Goal: Task Accomplishment & Management: Complete application form

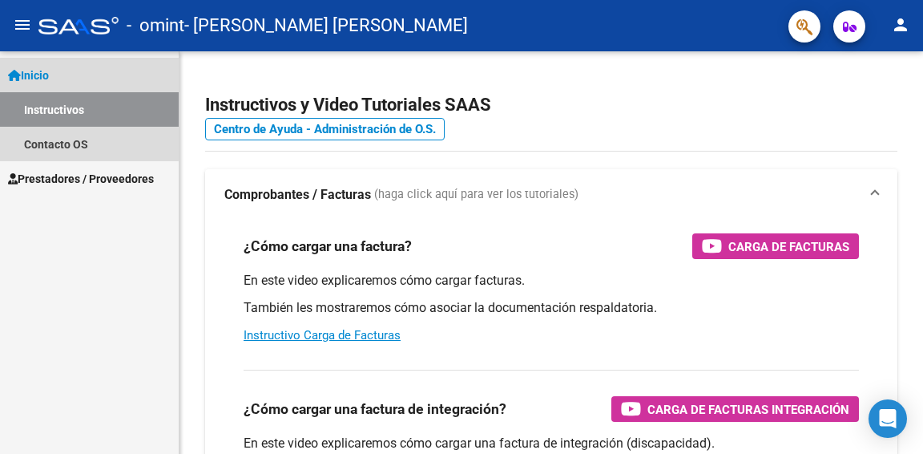
click at [41, 71] on span "Inicio" at bounding box center [28, 76] width 41 height 18
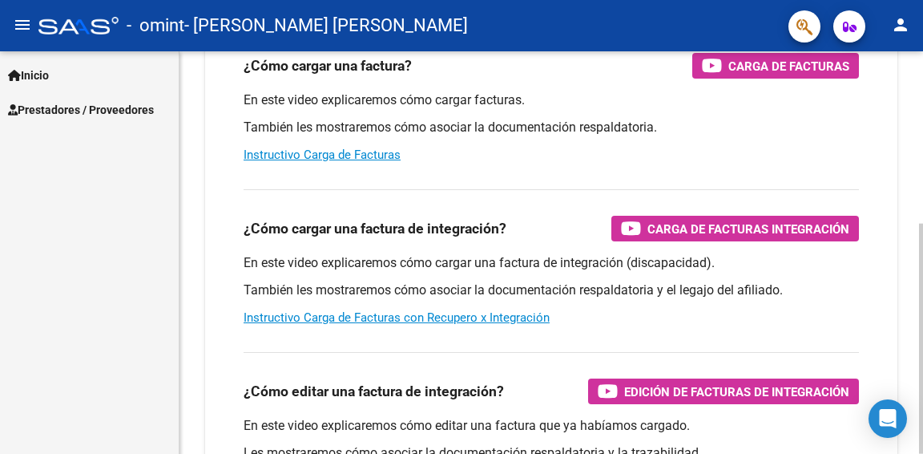
scroll to position [240, 0]
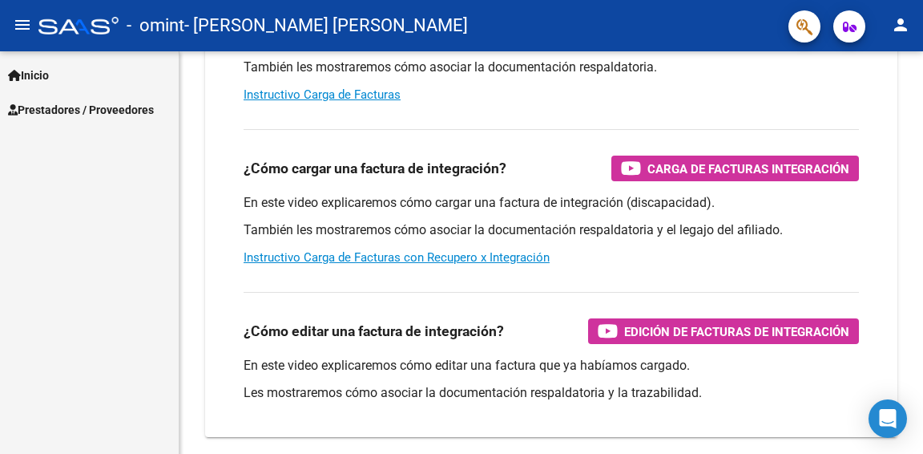
click at [96, 111] on span "Prestadores / Proveedores" at bounding box center [81, 110] width 146 height 18
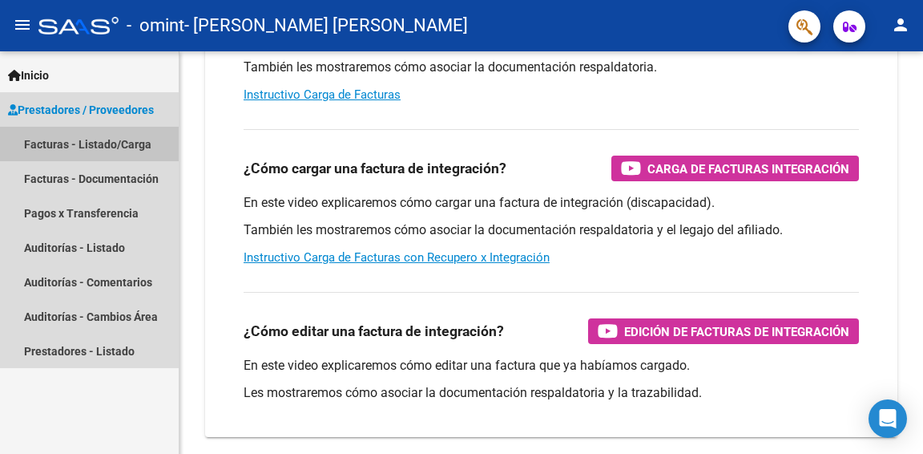
click at [62, 129] on link "Facturas - Listado/Carga" at bounding box center [89, 144] width 179 height 34
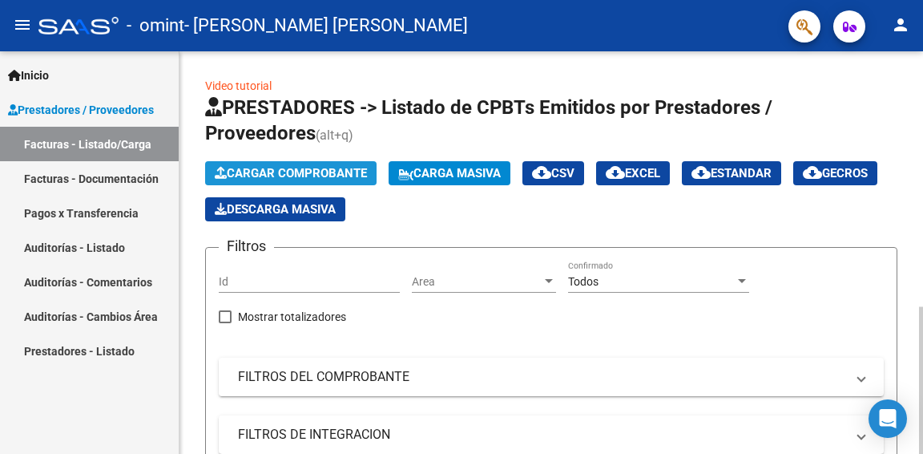
click at [283, 166] on span "Cargar Comprobante" at bounding box center [291, 173] width 152 height 14
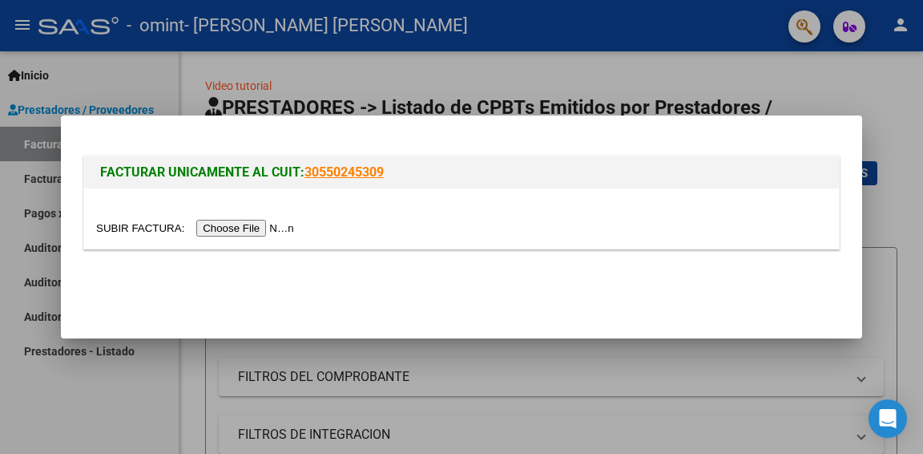
click at [259, 224] on input "file" at bounding box center [197, 228] width 203 height 17
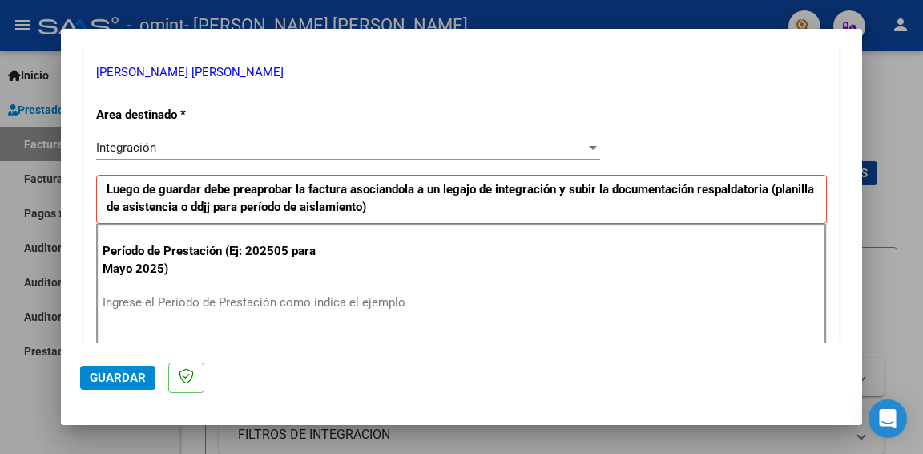
scroll to position [401, 0]
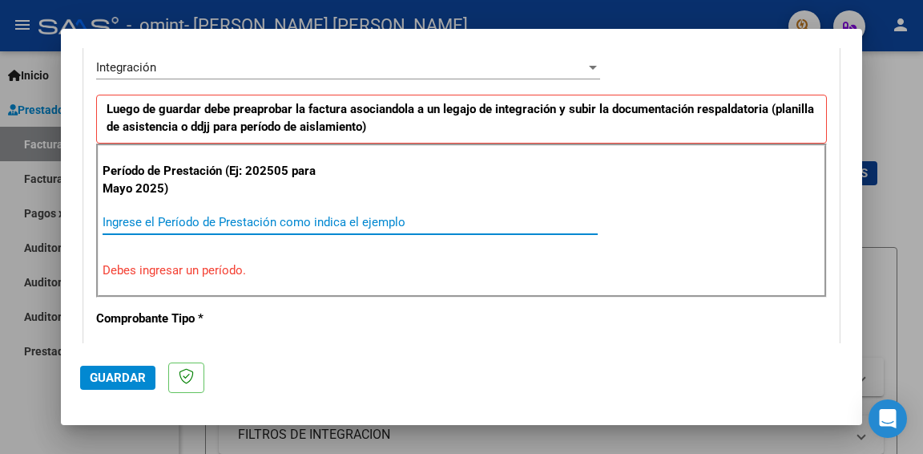
click at [187, 221] on input "Ingrese el Período de Prestación como indica el ejemplo" at bounding box center [350, 222] width 495 height 14
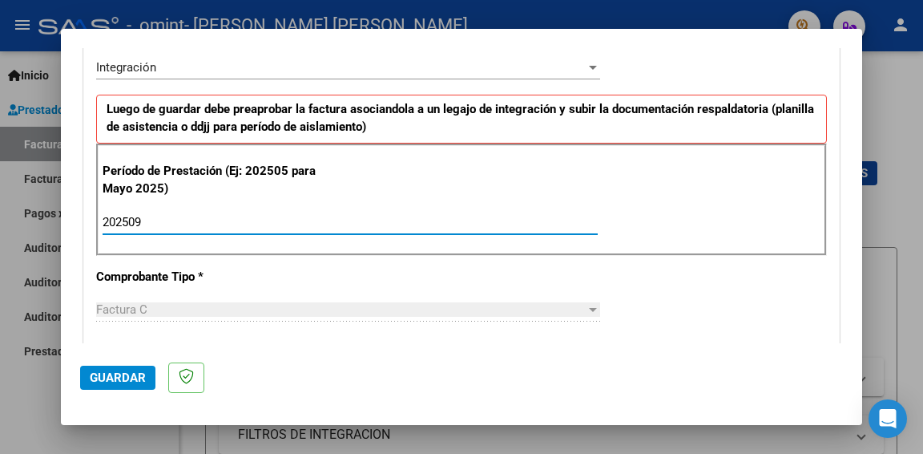
type input "202509"
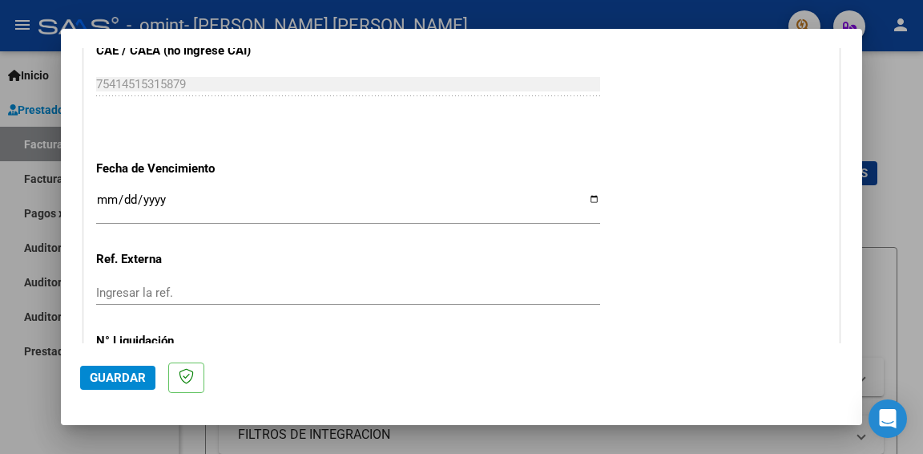
scroll to position [1142, 0]
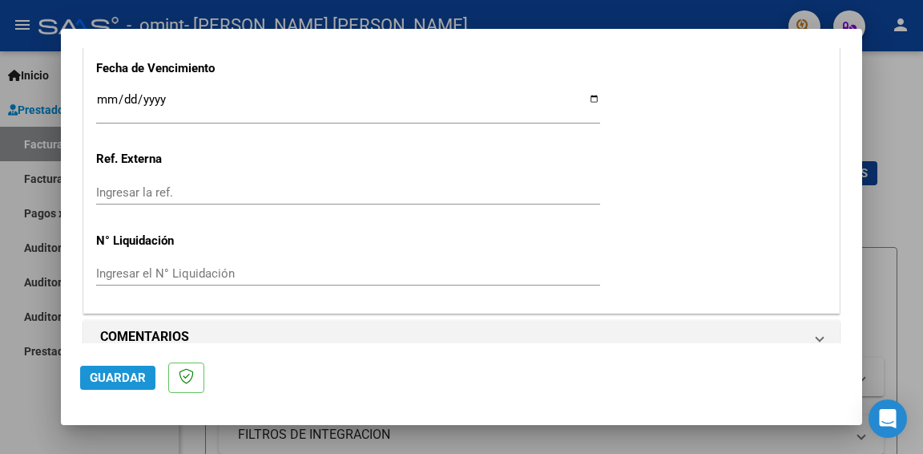
click at [109, 383] on span "Guardar" at bounding box center [118, 377] width 56 height 14
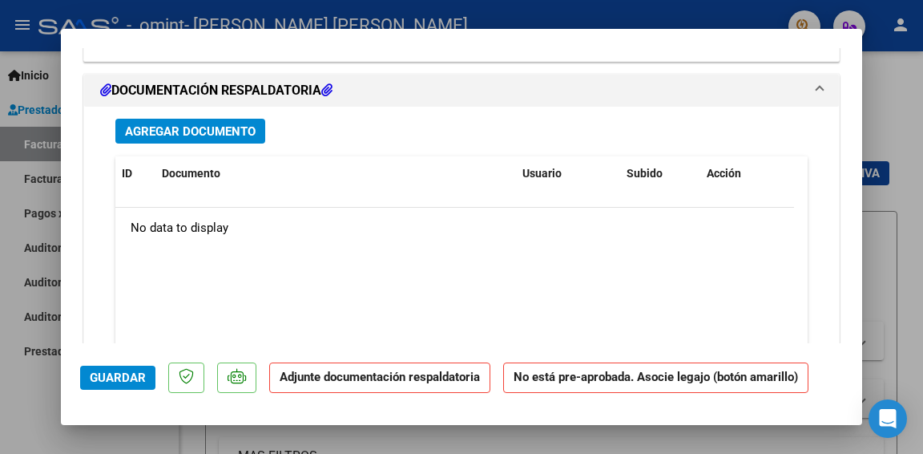
scroll to position [1362, 0]
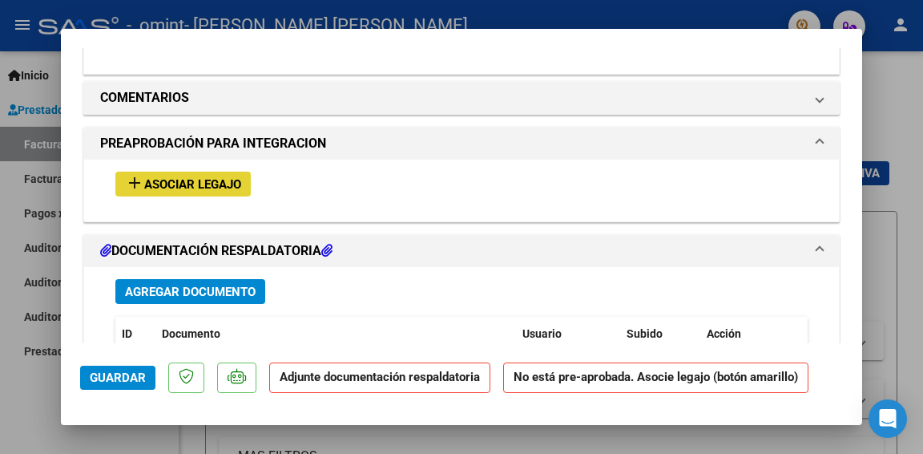
click at [191, 177] on span "Asociar Legajo" at bounding box center [192, 184] width 97 height 14
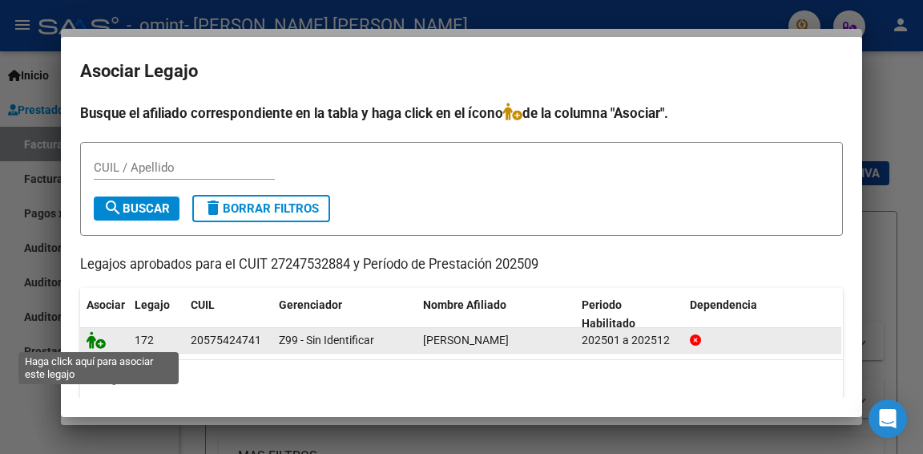
click at [87, 338] on icon at bounding box center [96, 340] width 19 height 18
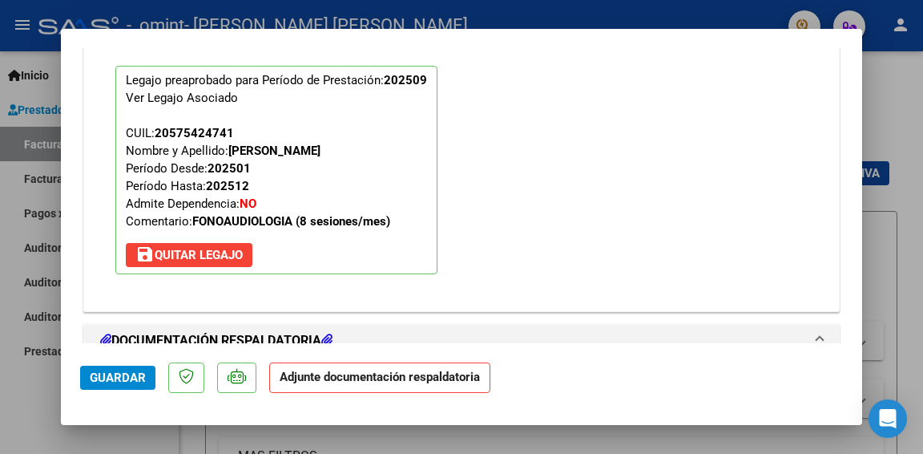
scroll to position [1603, 0]
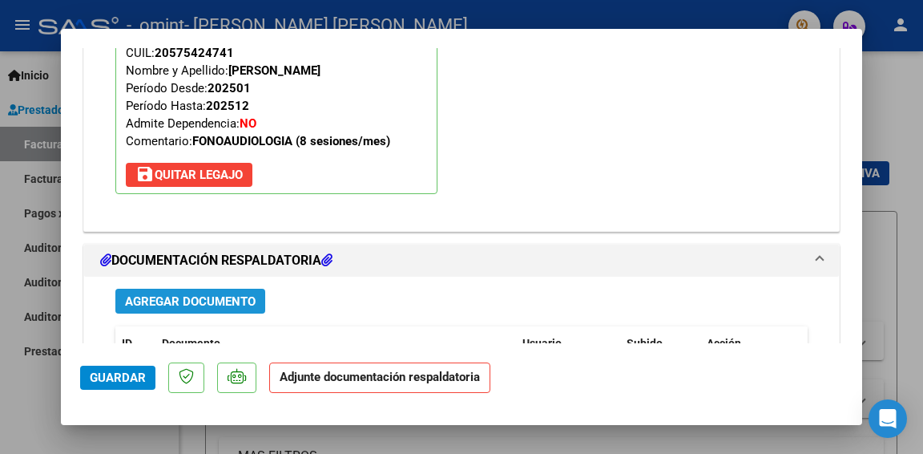
click at [170, 288] on button "Agregar Documento" at bounding box center [190, 300] width 150 height 25
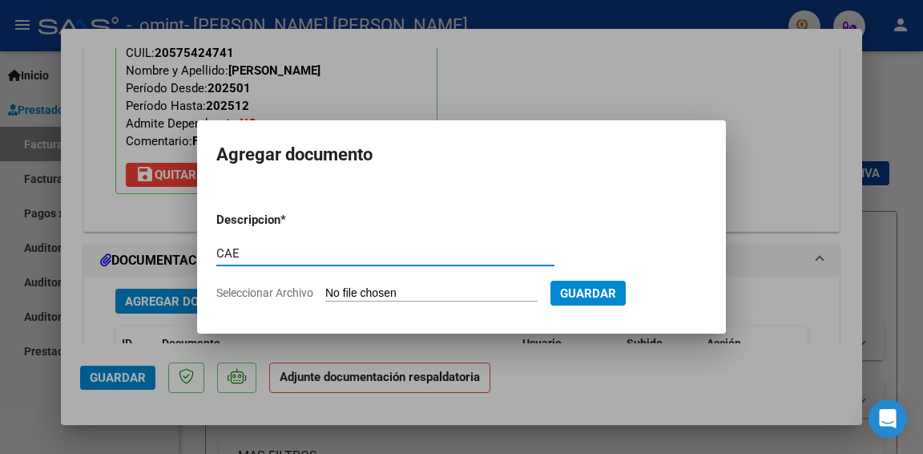
type input "CAE"
click at [525, 198] on mat-dialog-content "Descripcion * CAE Escriba aquí una descripcion Seleccionar Archivo Guardar" at bounding box center [461, 249] width 529 height 127
click at [244, 288] on span "Seleccionar Archivo" at bounding box center [264, 292] width 97 height 13
click at [325, 288] on input "Seleccionar Archivo" at bounding box center [431, 293] width 212 height 15
type input "C:\fakepath\CAE sept 2025.pdf"
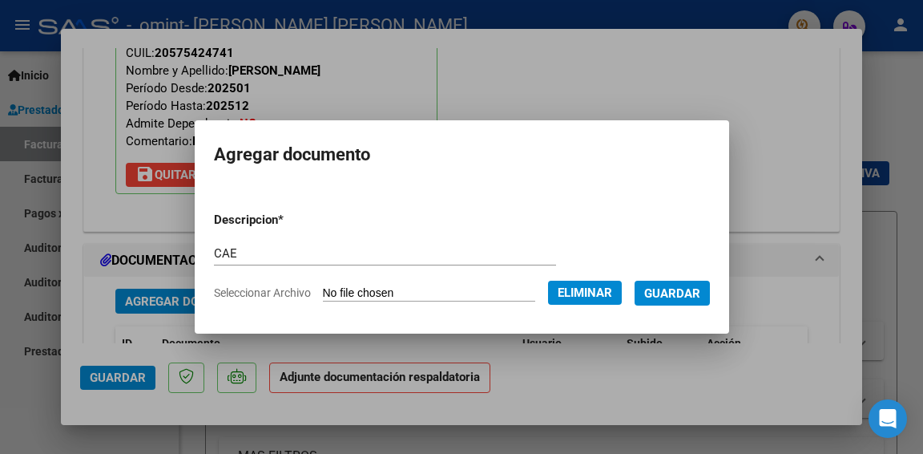
click at [675, 286] on span "Guardar" at bounding box center [672, 293] width 56 height 14
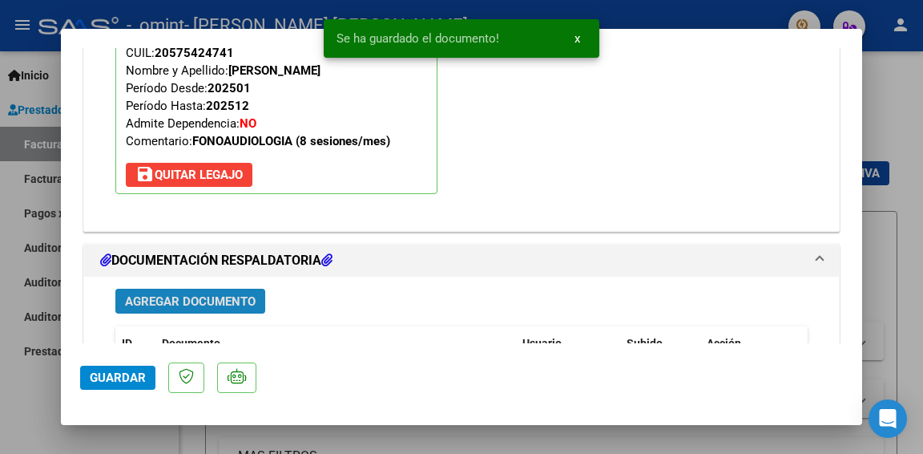
click at [200, 294] on span "Agregar Documento" at bounding box center [190, 301] width 131 height 14
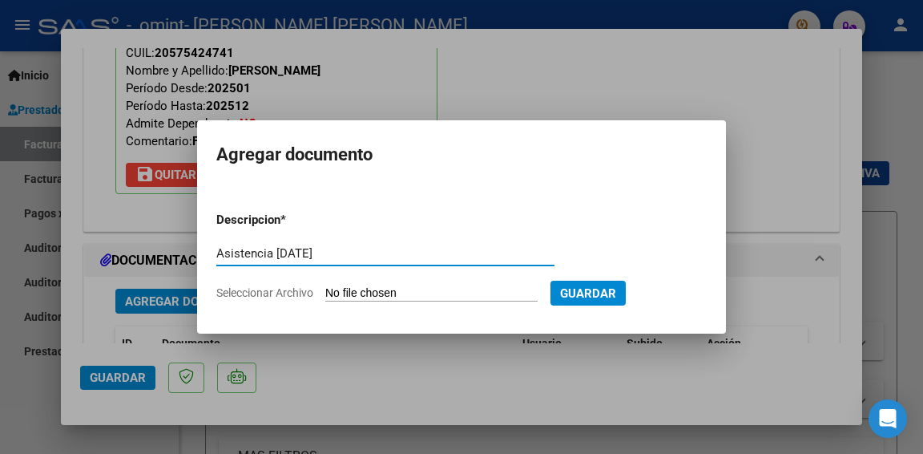
type input "Asistencia sept 2025"
click at [223, 290] on span "Seleccionar Archivo" at bounding box center [264, 292] width 97 height 13
click at [325, 290] on input "Seleccionar Archivo" at bounding box center [431, 293] width 212 height 15
type input "C:\fakepath\Asist SEPT 2025.pdf"
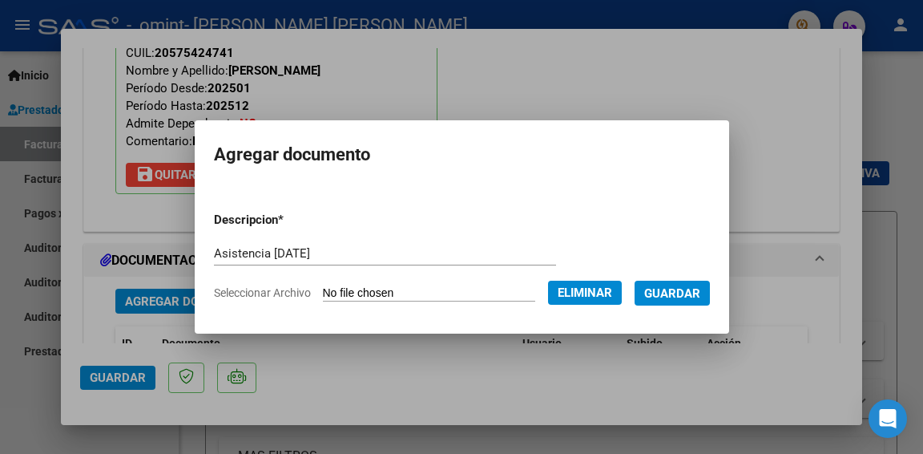
click at [679, 286] on span "Guardar" at bounding box center [672, 293] width 56 height 14
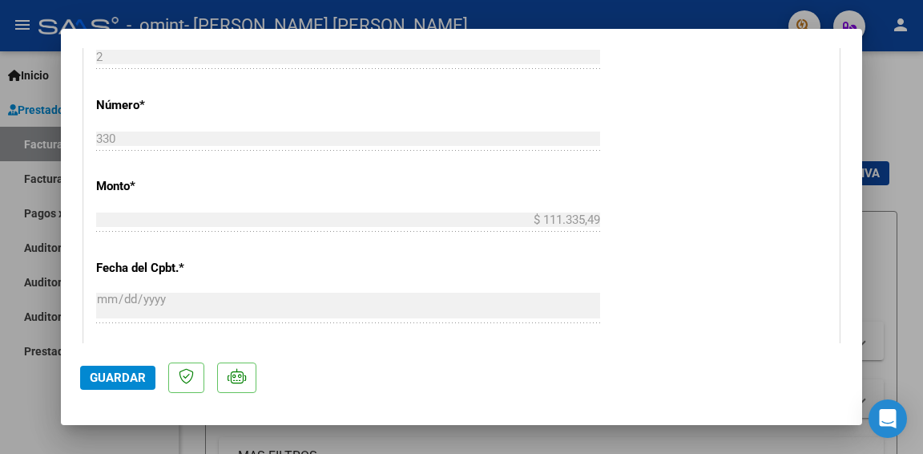
scroll to position [881, 0]
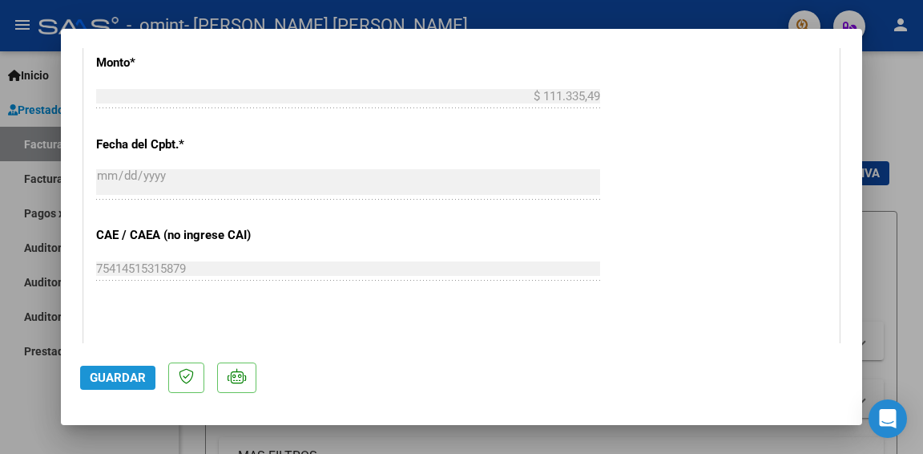
click at [92, 376] on span "Guardar" at bounding box center [118, 377] width 56 height 14
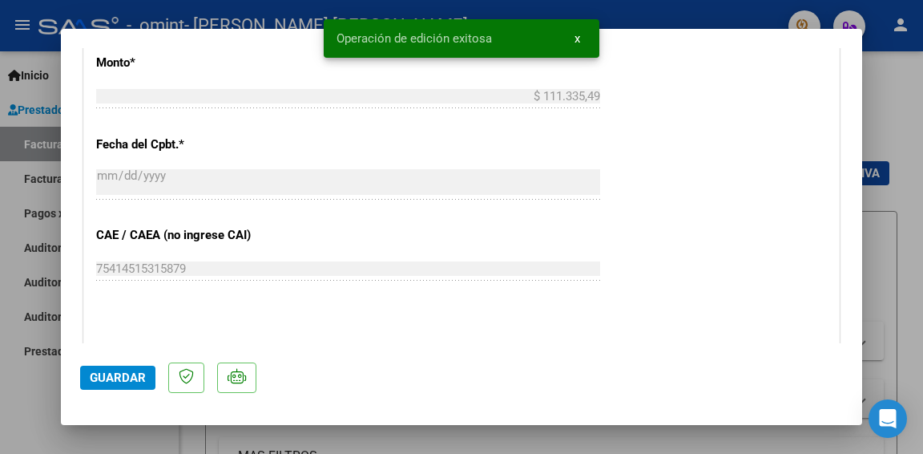
click at [877, 157] on div at bounding box center [461, 227] width 923 height 454
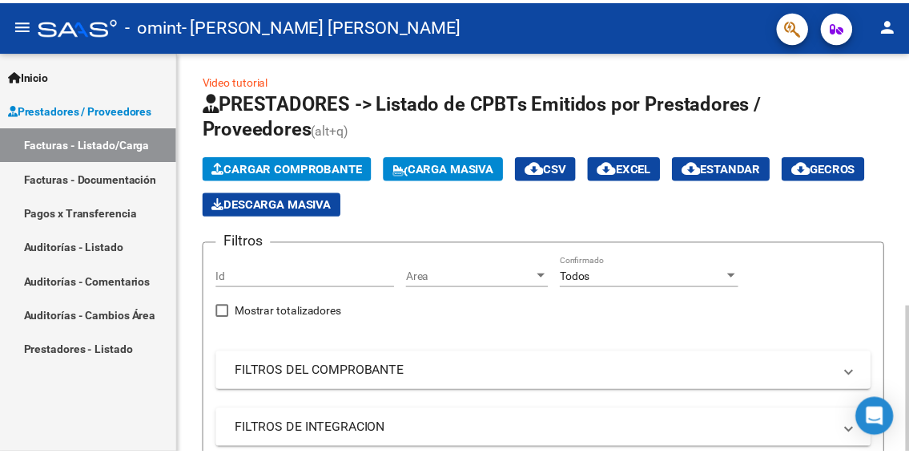
scroll to position [0, 0]
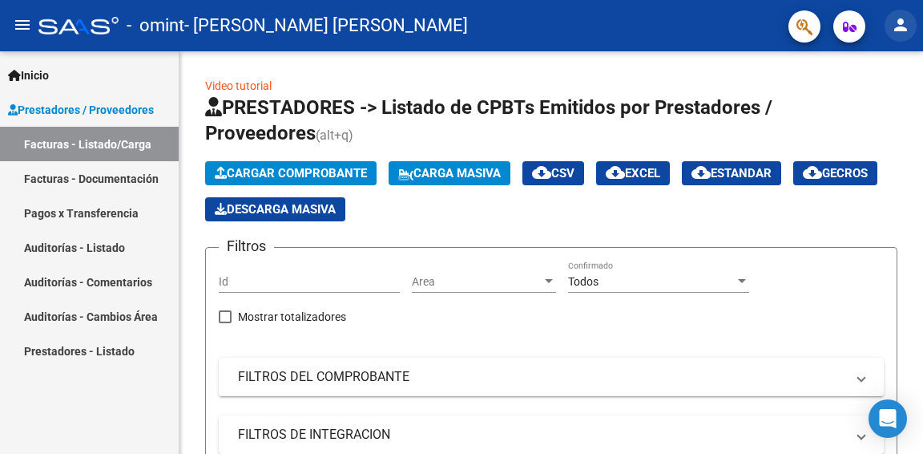
click at [904, 30] on mat-icon "person" at bounding box center [900, 24] width 19 height 19
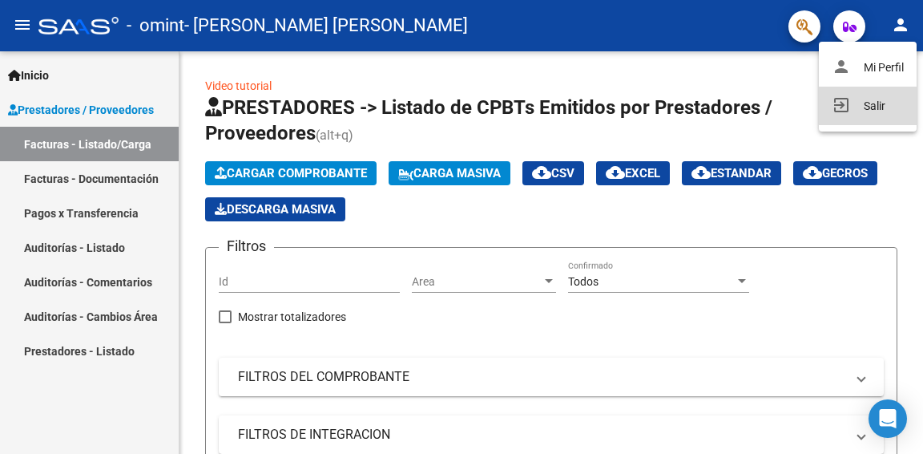
click at [857, 100] on button "exit_to_app Salir" at bounding box center [868, 106] width 98 height 38
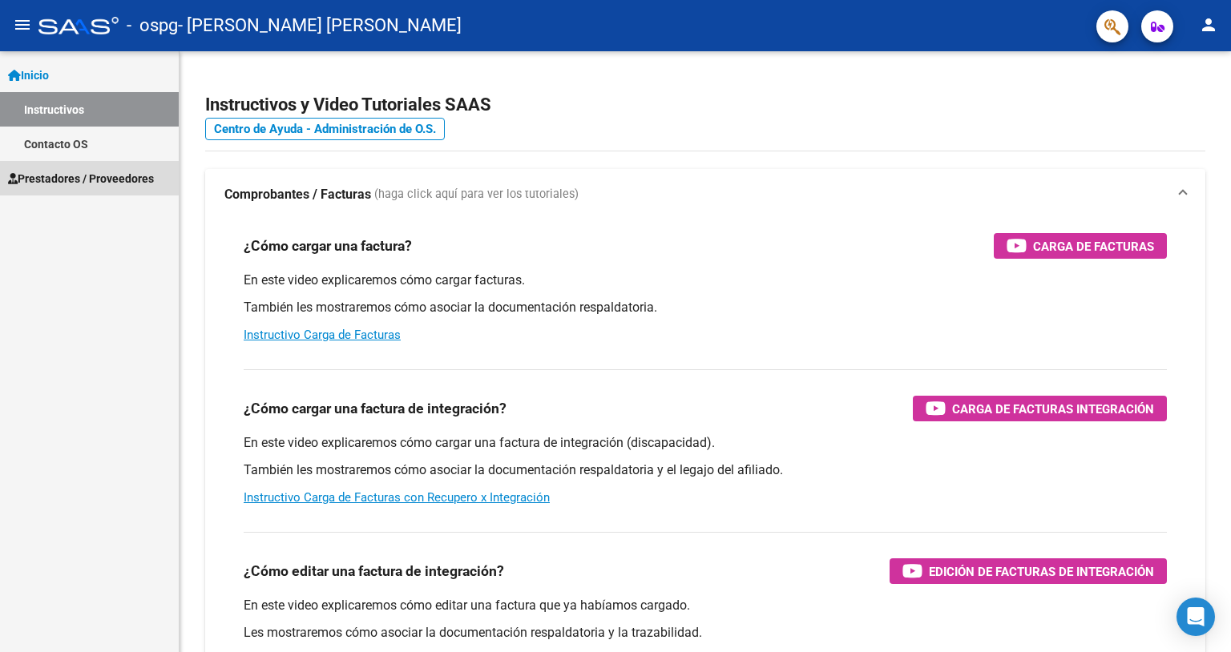
click at [58, 171] on span "Prestadores / Proveedores" at bounding box center [81, 179] width 146 height 18
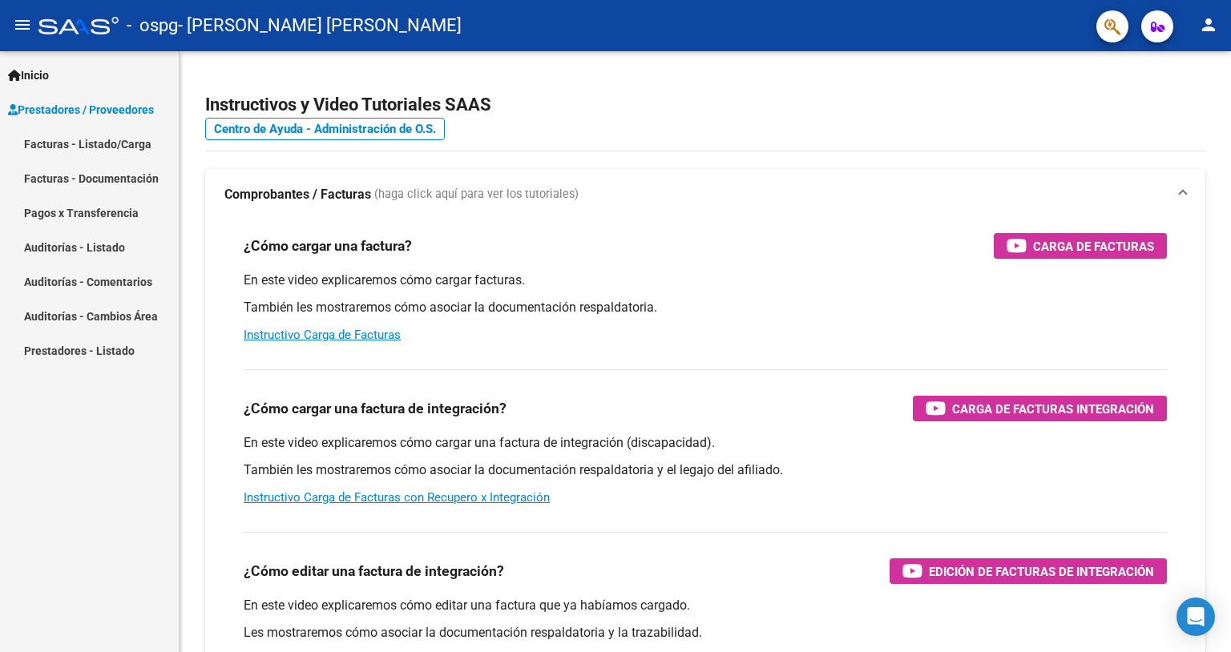
click at [74, 131] on link "Facturas - Listado/Carga" at bounding box center [89, 144] width 179 height 34
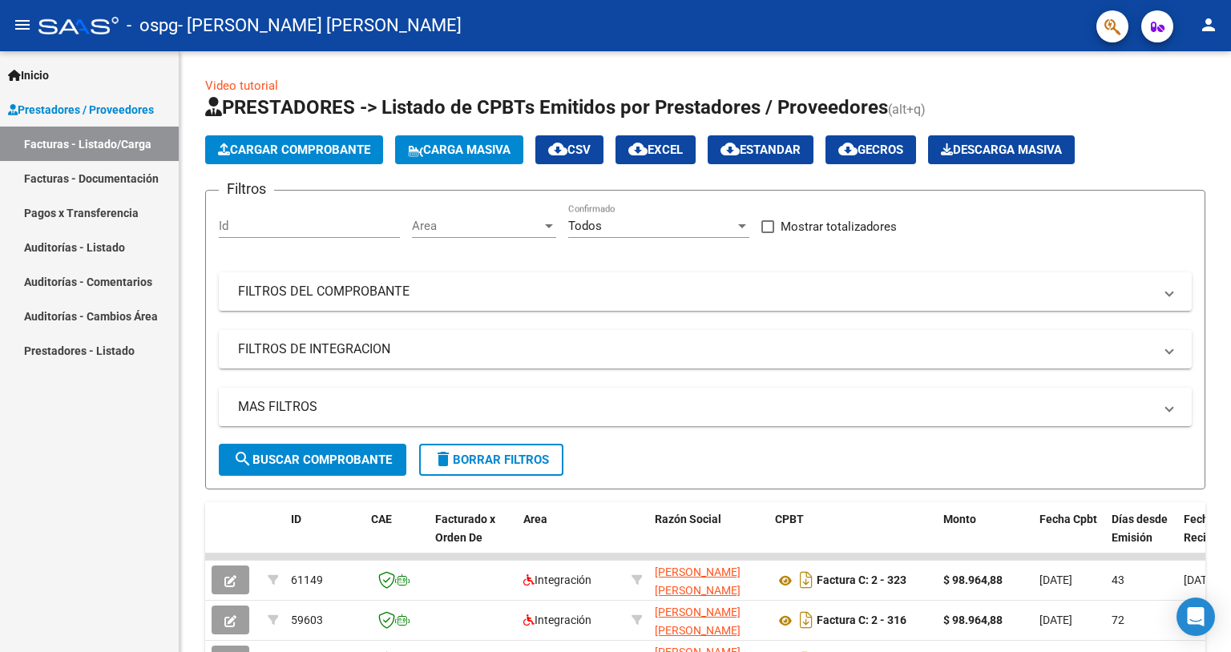
click at [276, 144] on span "Cargar Comprobante" at bounding box center [294, 150] width 152 height 14
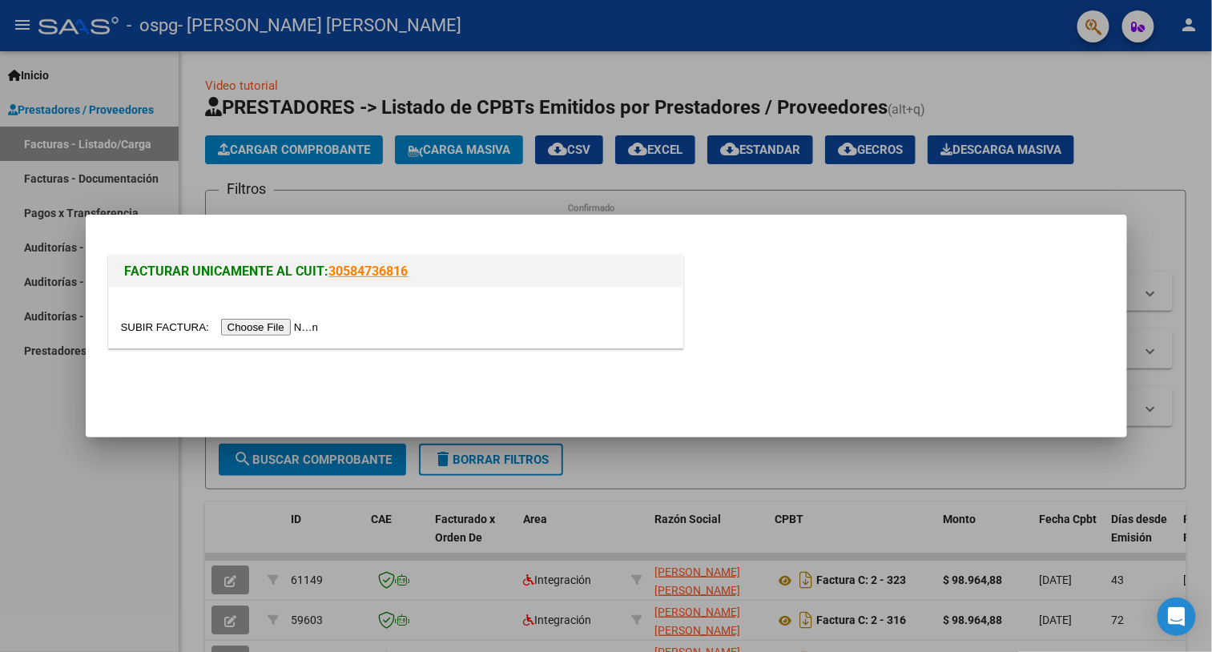
click at [259, 325] on input "file" at bounding box center [222, 327] width 203 height 17
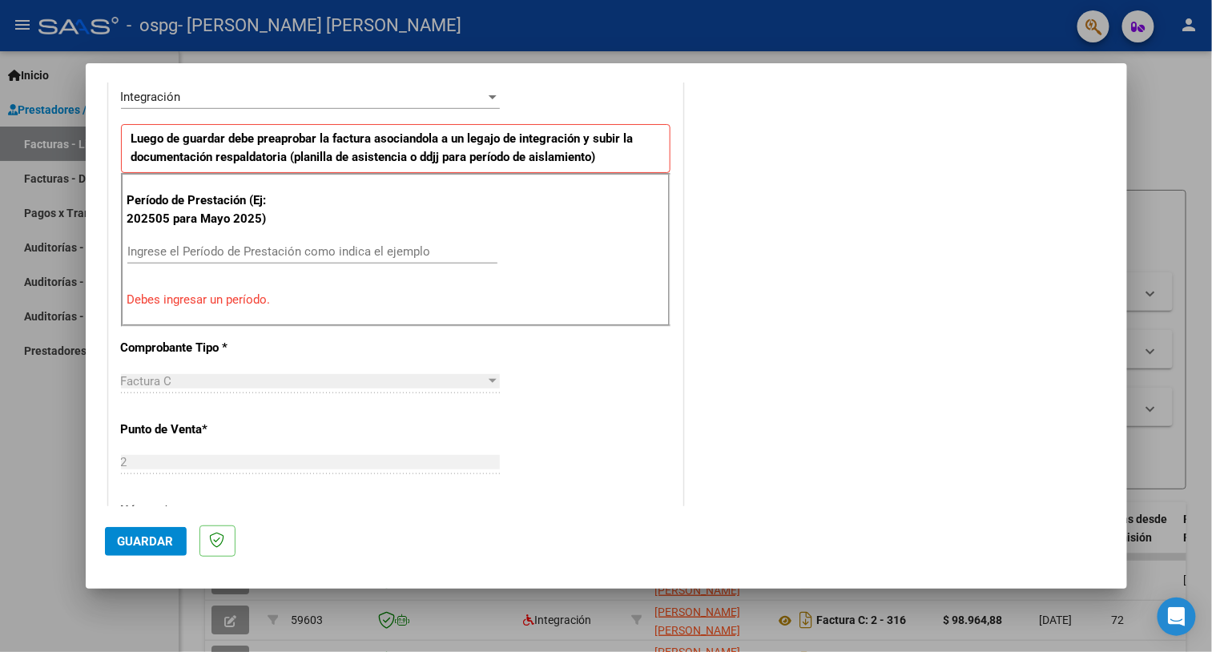
scroll to position [367, 0]
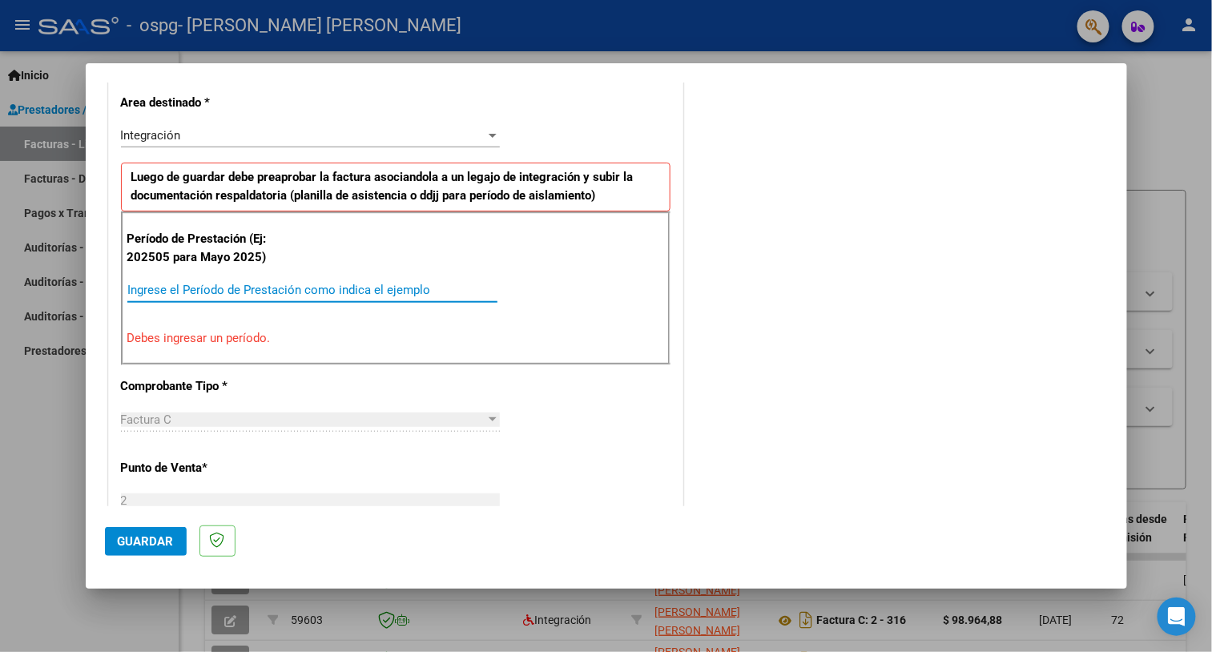
click at [226, 295] on input "Ingrese el Período de Prestación como indica el ejemplo" at bounding box center [312, 290] width 370 height 14
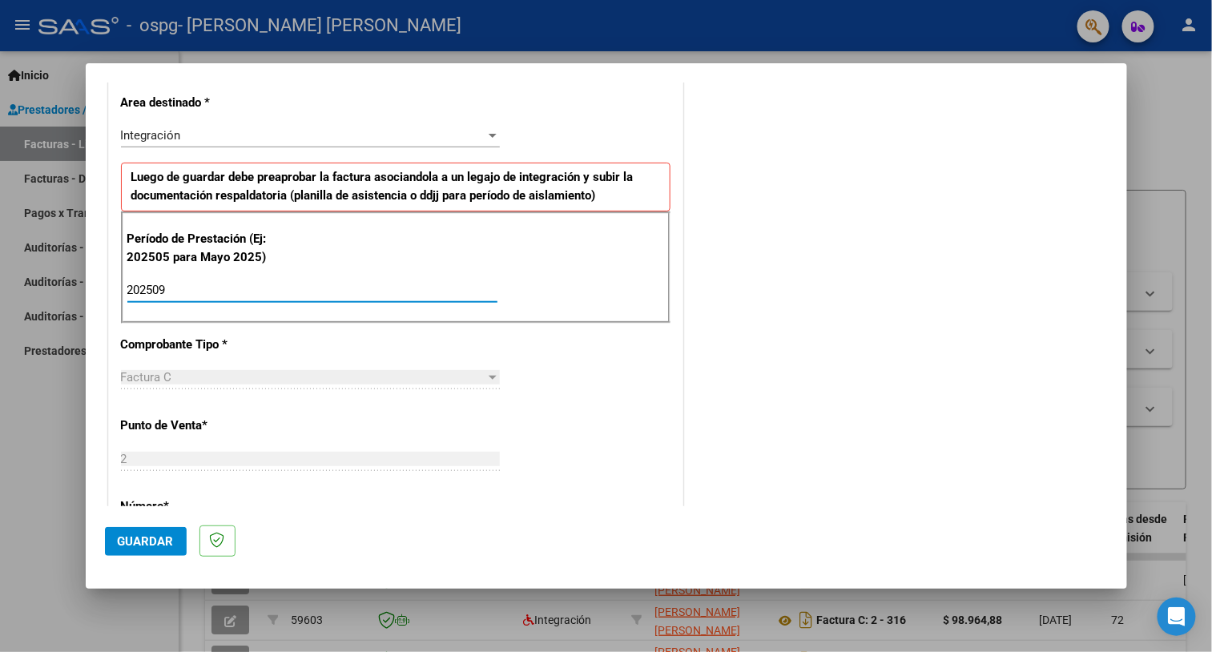
type input "202509"
click at [129, 548] on button "Guardar" at bounding box center [146, 541] width 82 height 29
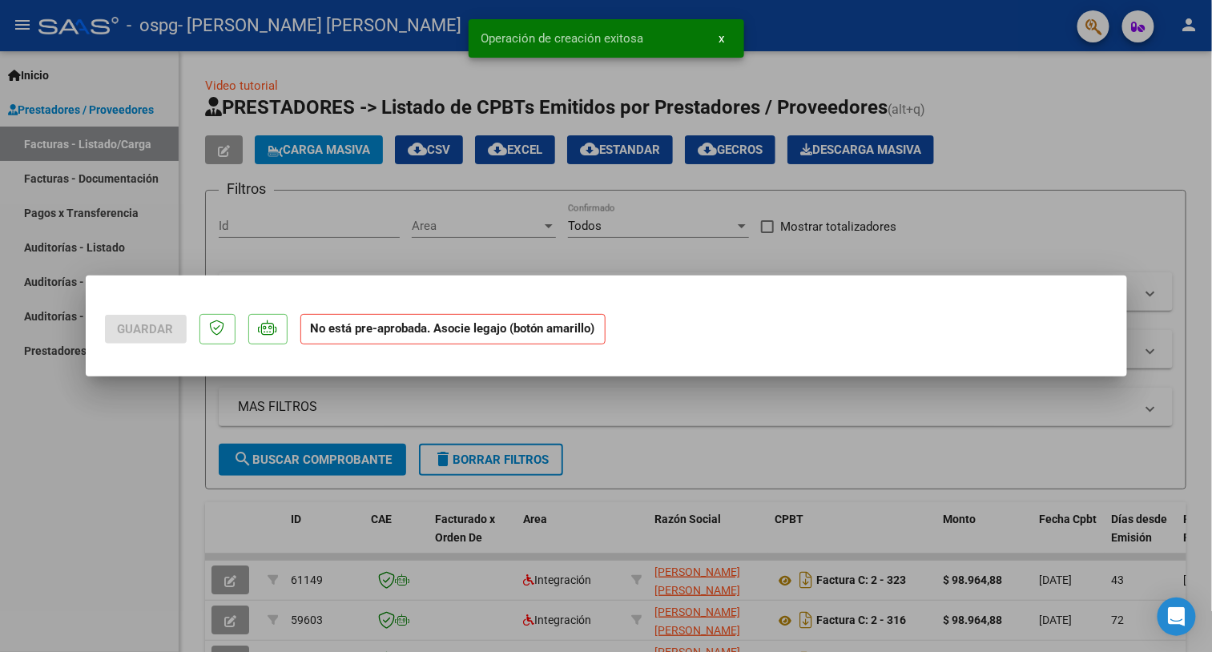
scroll to position [0, 0]
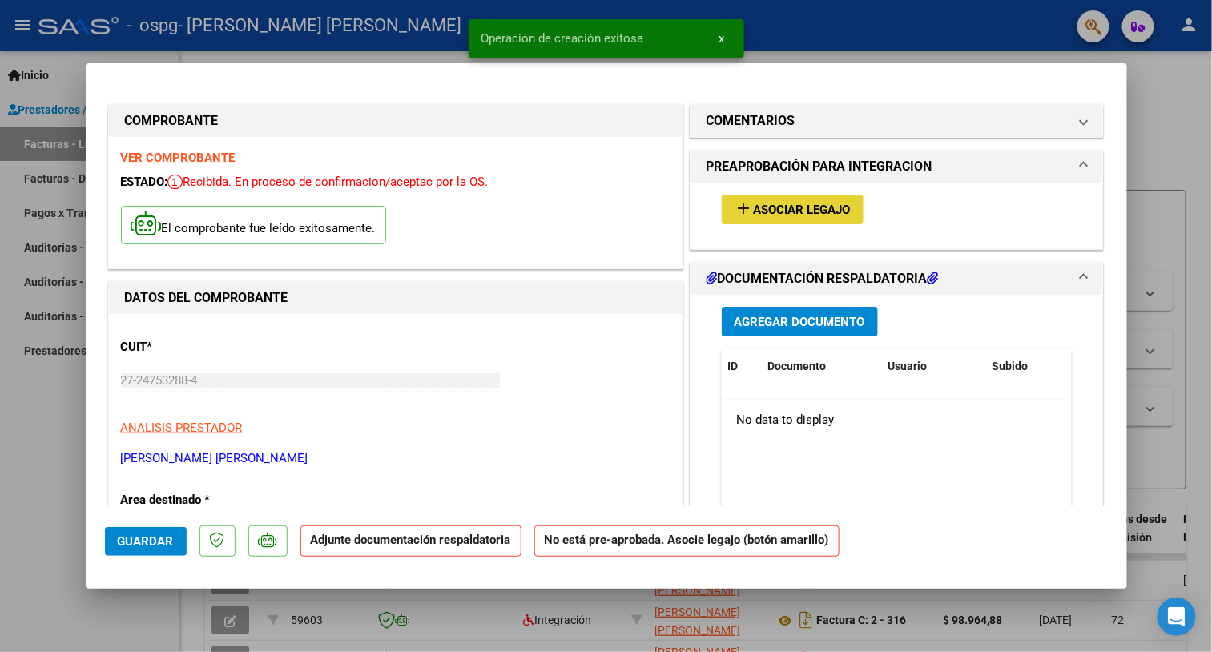
click at [735, 205] on mat-icon "add" at bounding box center [744, 208] width 19 height 19
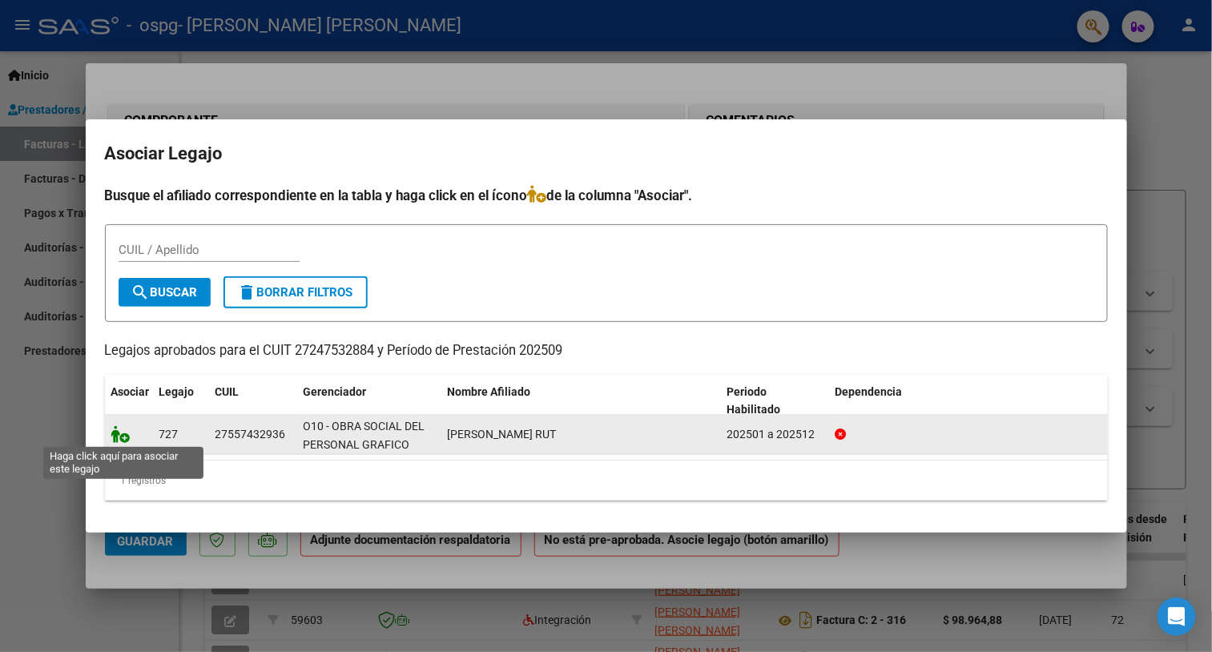
click at [111, 437] on icon at bounding box center [120, 434] width 19 height 18
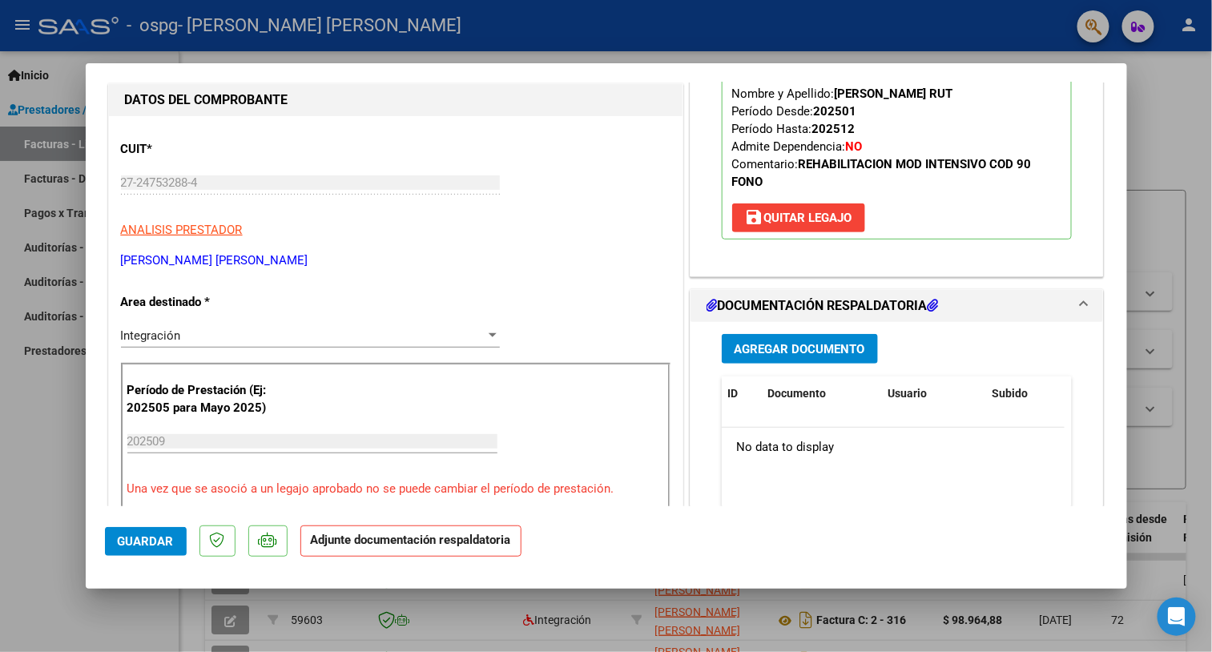
scroll to position [213, 0]
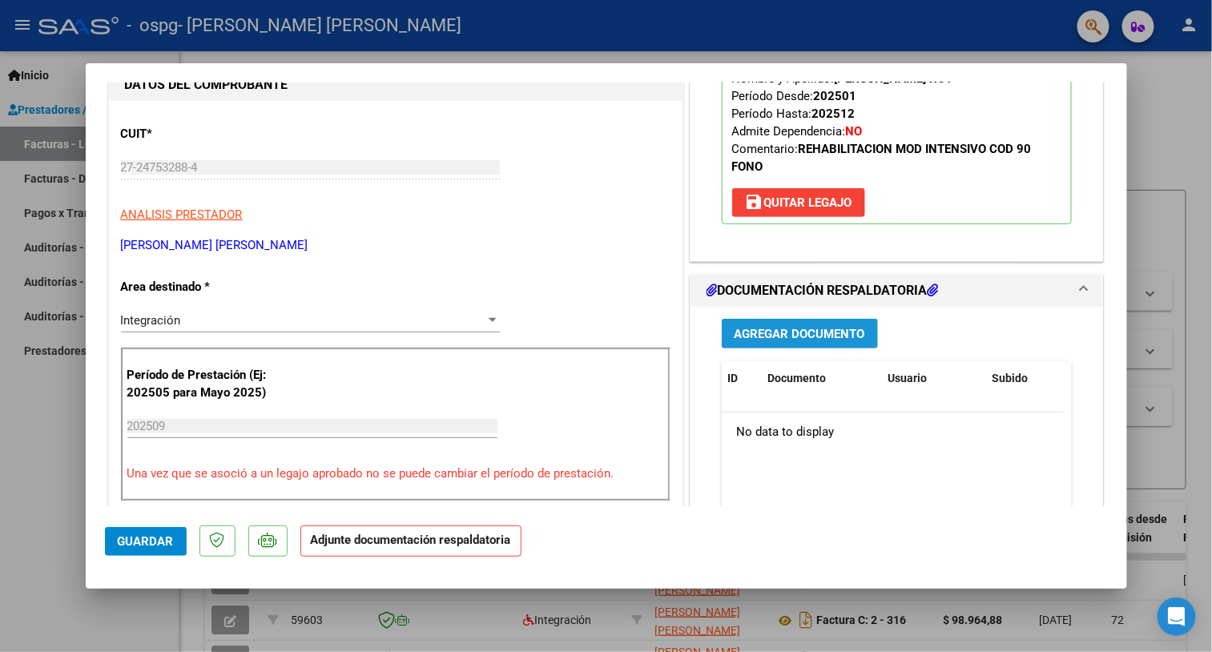
click at [786, 333] on span "Agregar Documento" at bounding box center [800, 334] width 131 height 14
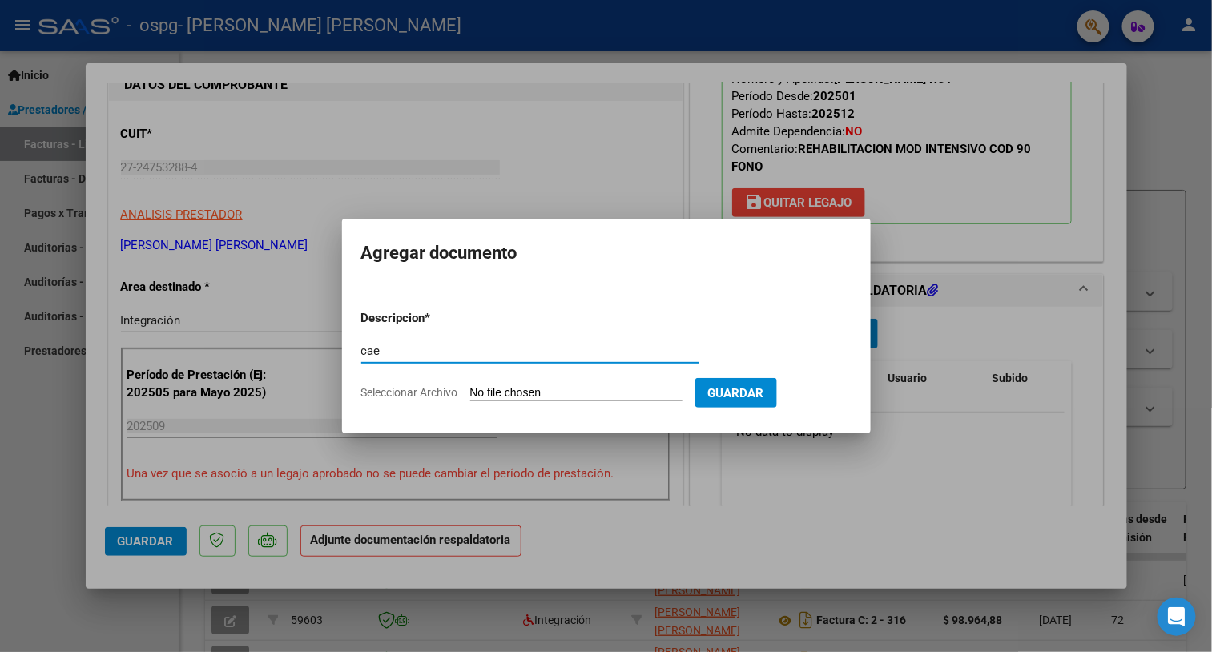
type input "CAE"
click at [382, 389] on span "Seleccionar Archivo" at bounding box center [409, 392] width 97 height 13
click at [470, 389] on input "Seleccionar Archivo" at bounding box center [576, 393] width 212 height 15
type input "C:\fakepath\CAE [DATE].pdf"
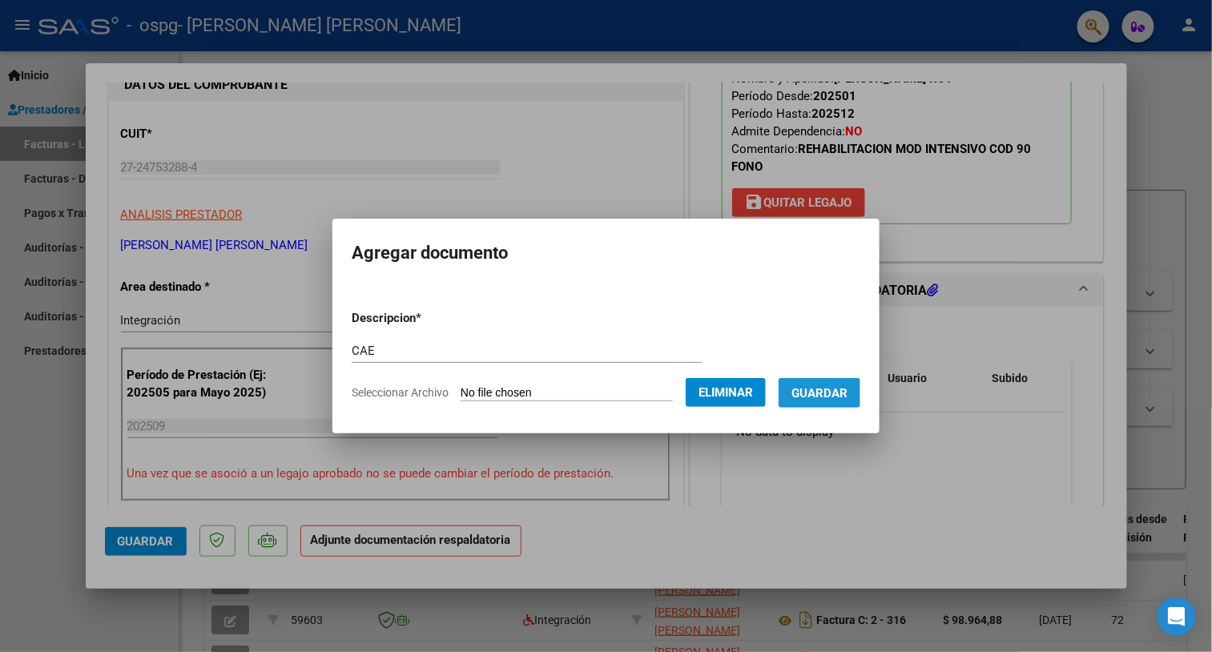
click at [834, 393] on span "Guardar" at bounding box center [820, 393] width 56 height 14
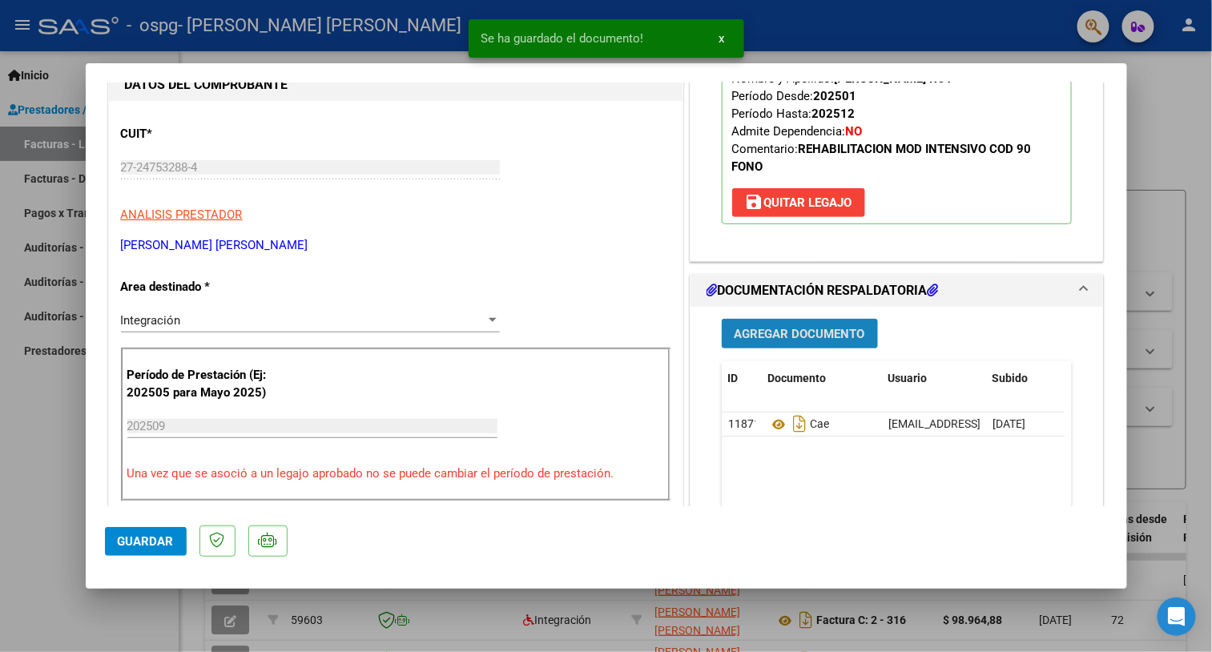
click at [762, 327] on span "Agregar Documento" at bounding box center [800, 334] width 131 height 14
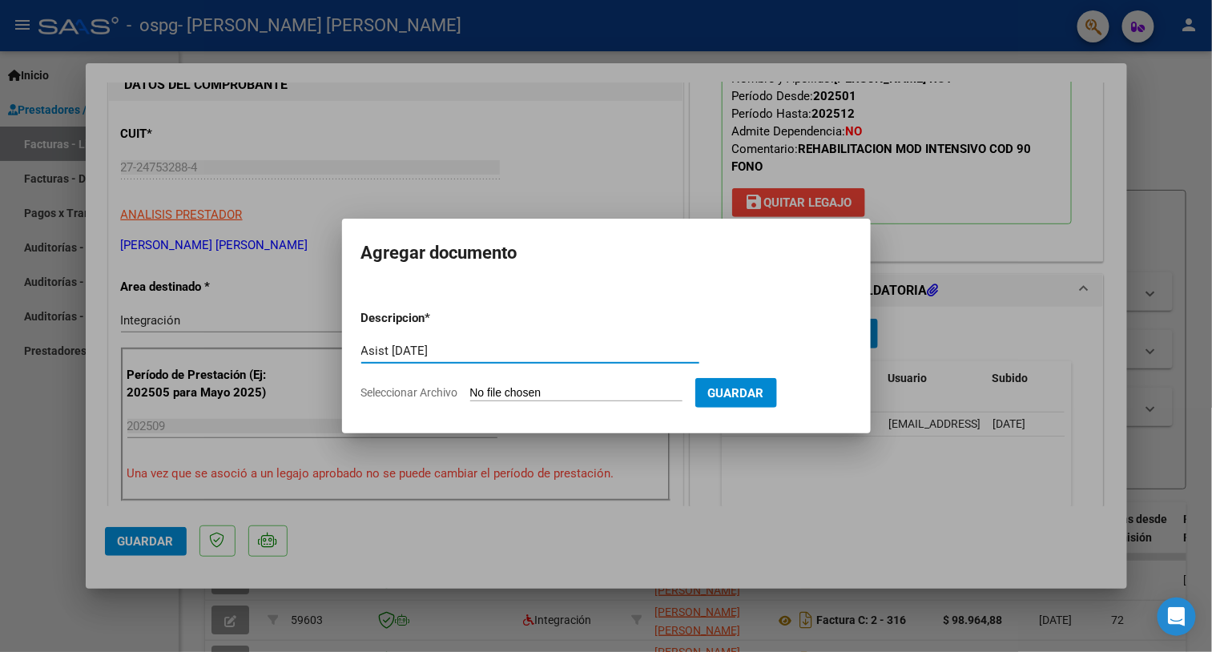
type input "Asist [DATE]"
click at [381, 396] on span "Seleccionar Archivo" at bounding box center [409, 392] width 97 height 13
click at [470, 396] on input "Seleccionar Archivo" at bounding box center [576, 393] width 212 height 15
type input "C:\fakepath\Asist [DATE].pdf"
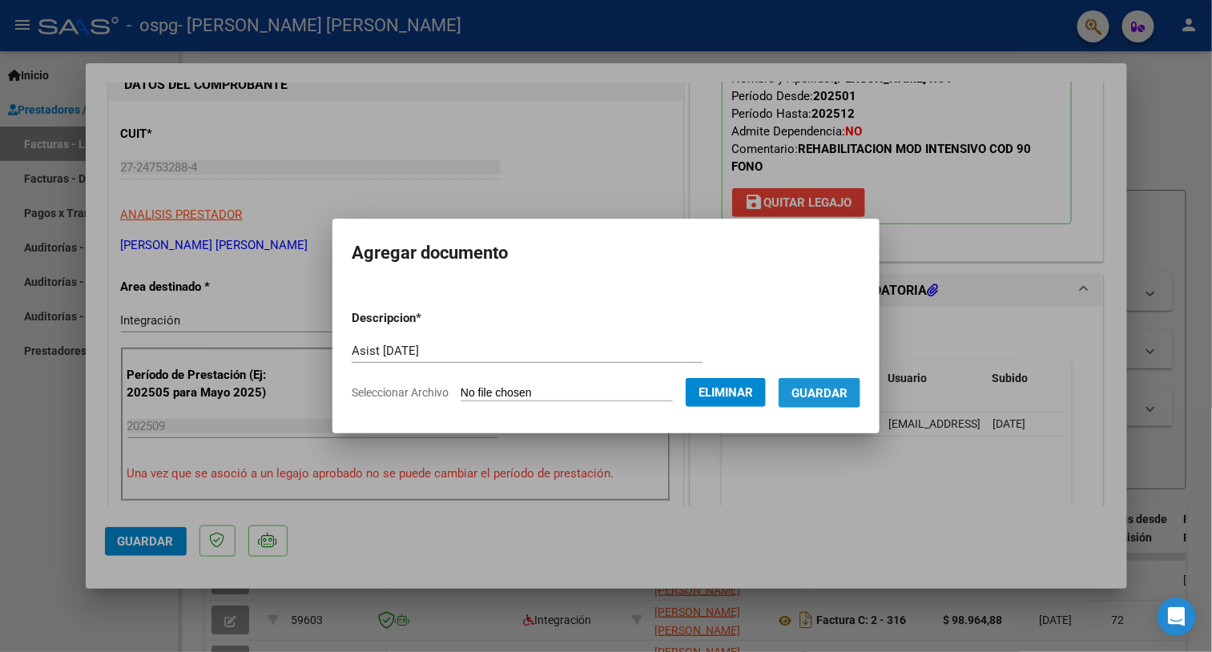
click at [828, 391] on span "Guardar" at bounding box center [820, 393] width 56 height 14
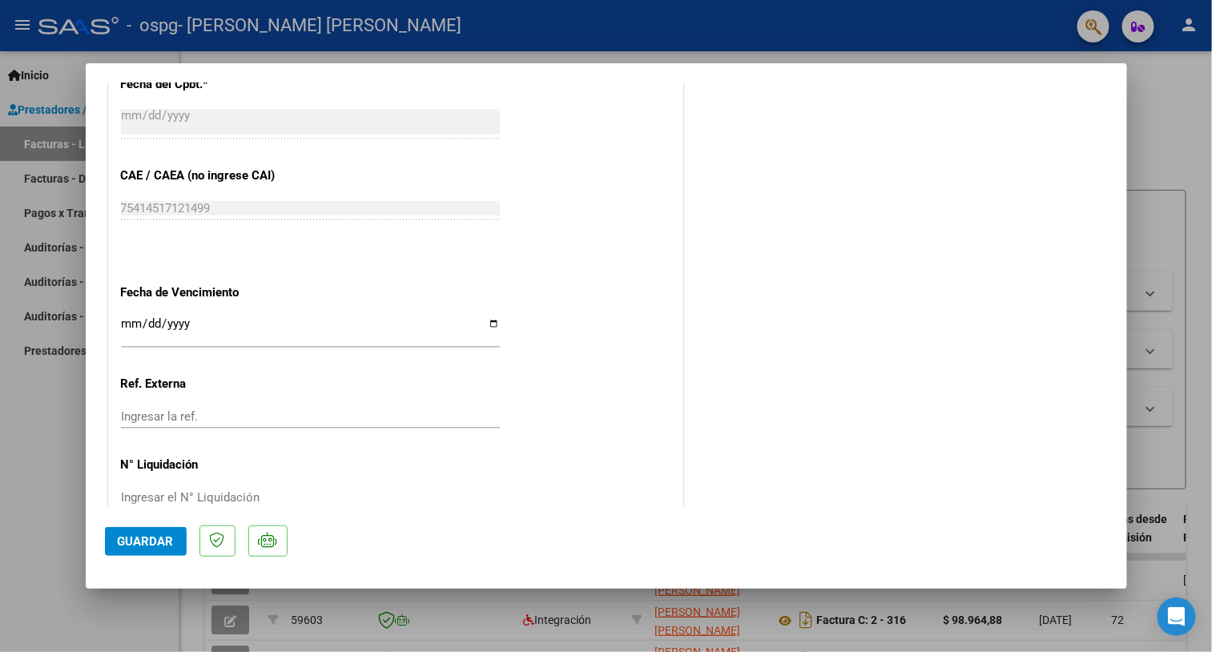
scroll to position [990, 0]
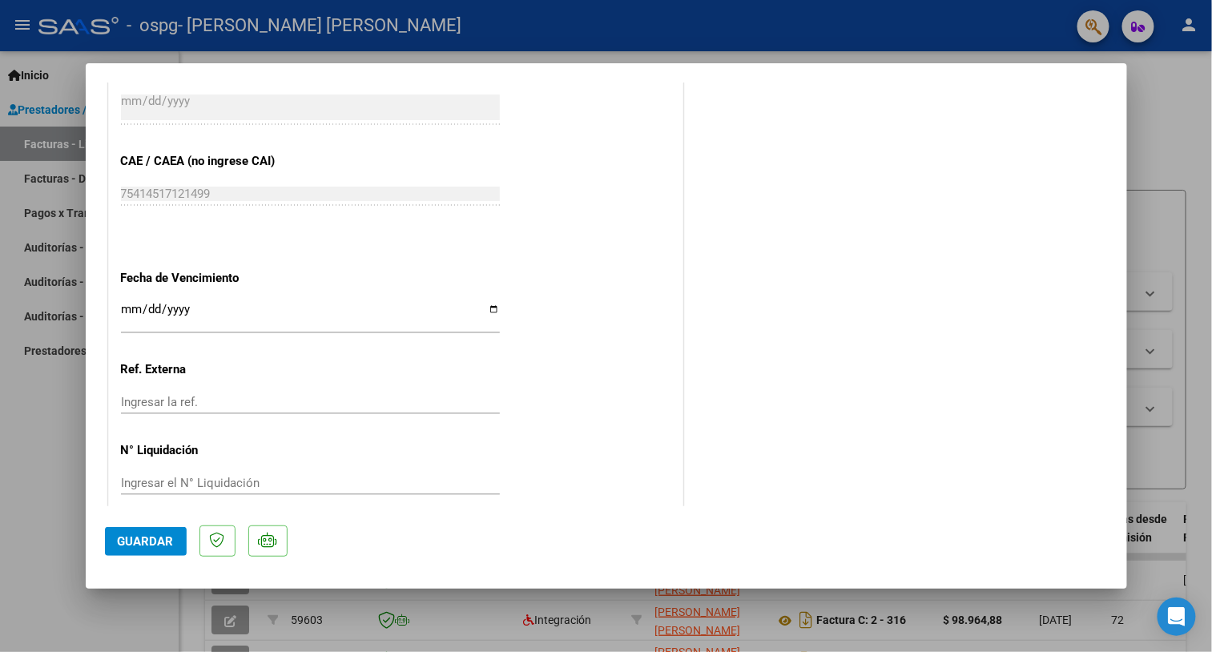
click at [155, 536] on span "Guardar" at bounding box center [146, 541] width 56 height 14
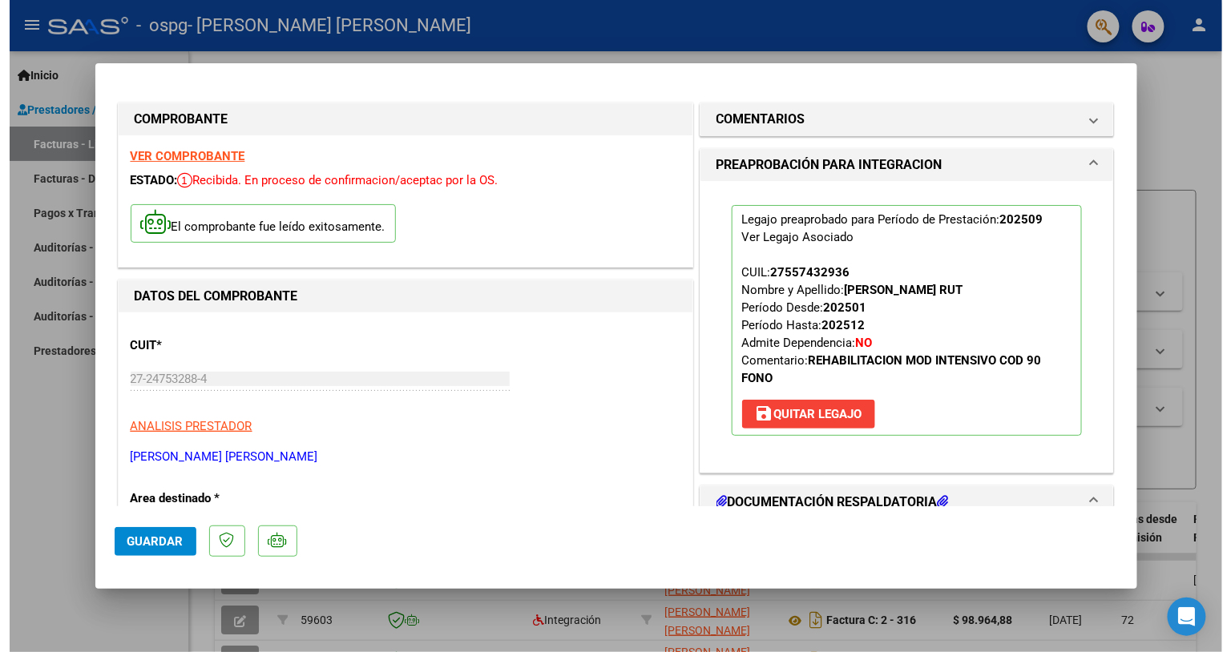
scroll to position [0, 0]
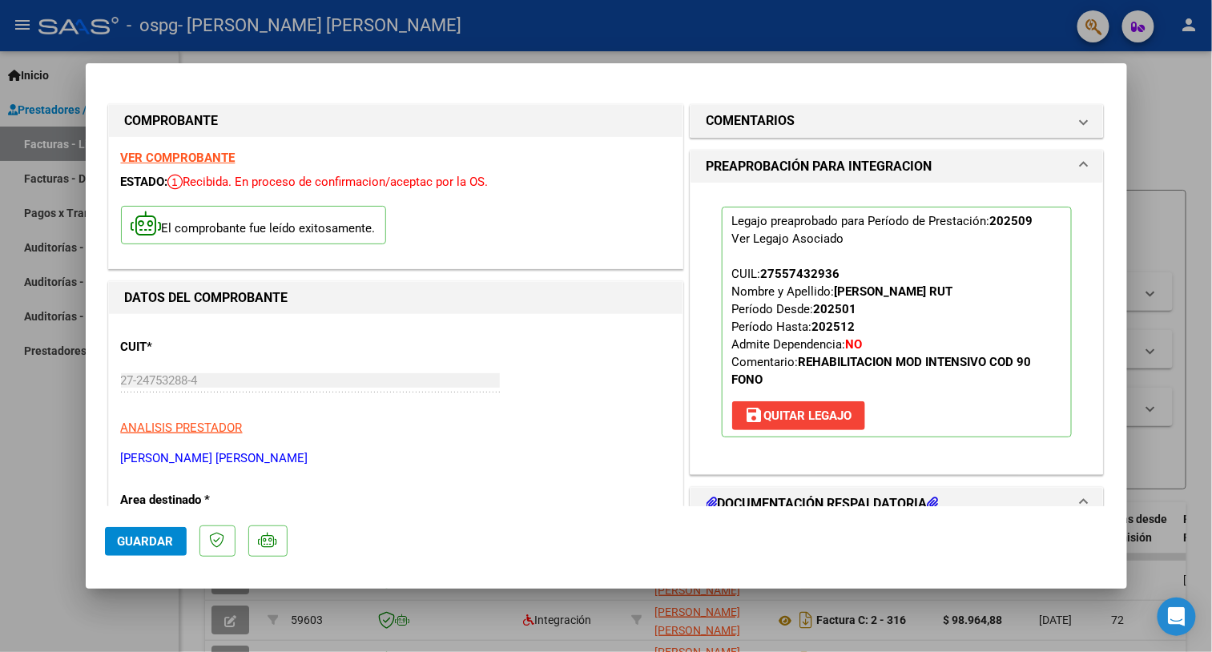
click at [1159, 322] on div at bounding box center [606, 326] width 1212 height 652
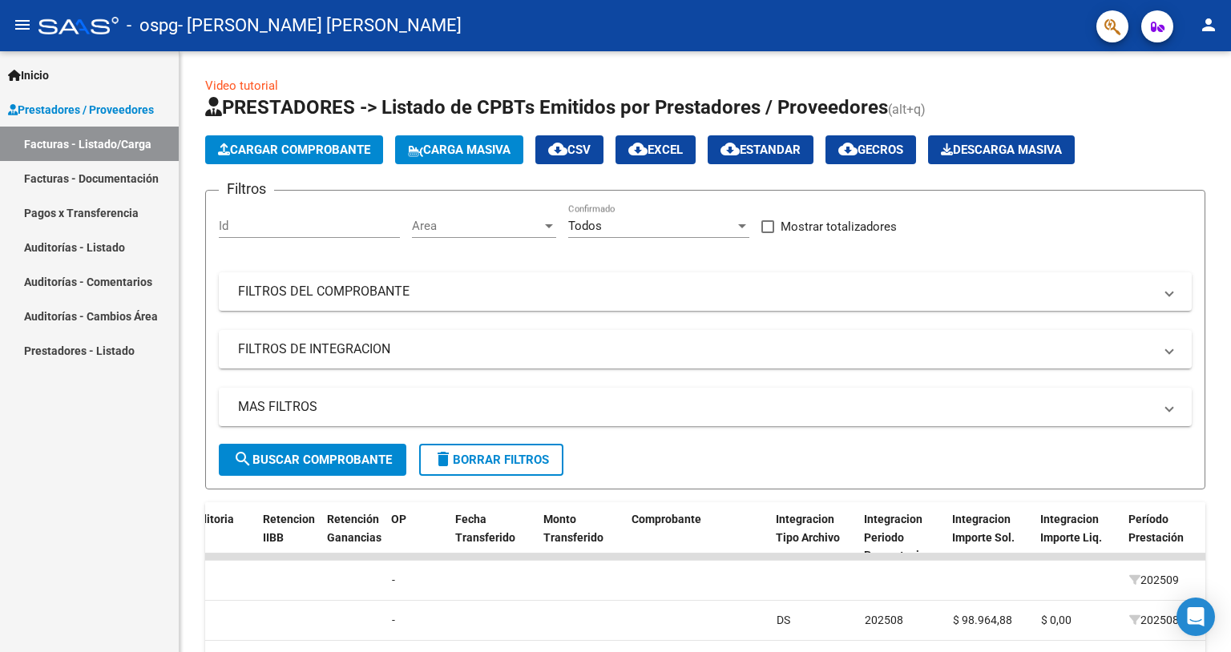
click at [1202, 24] on mat-icon "person" at bounding box center [1208, 24] width 19 height 19
click at [1184, 104] on button "exit_to_app Salir" at bounding box center [1176, 106] width 98 height 38
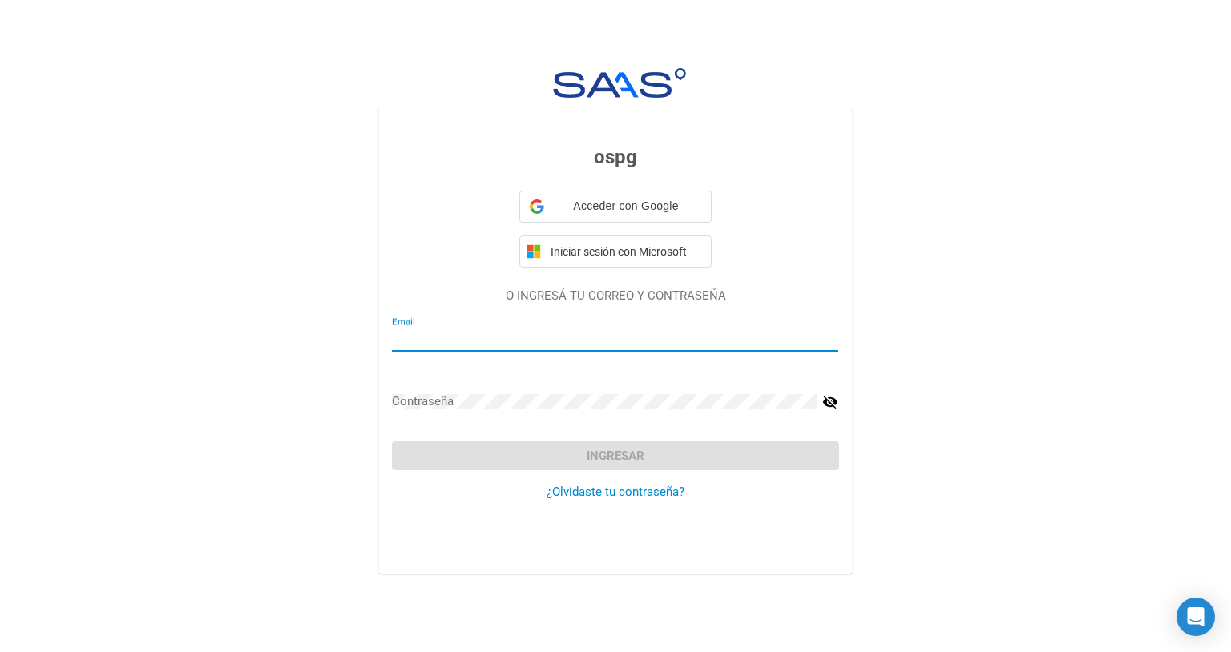
type input "[EMAIL_ADDRESS][DOMAIN_NAME]"
